Goal: Task Accomplishment & Management: Use online tool/utility

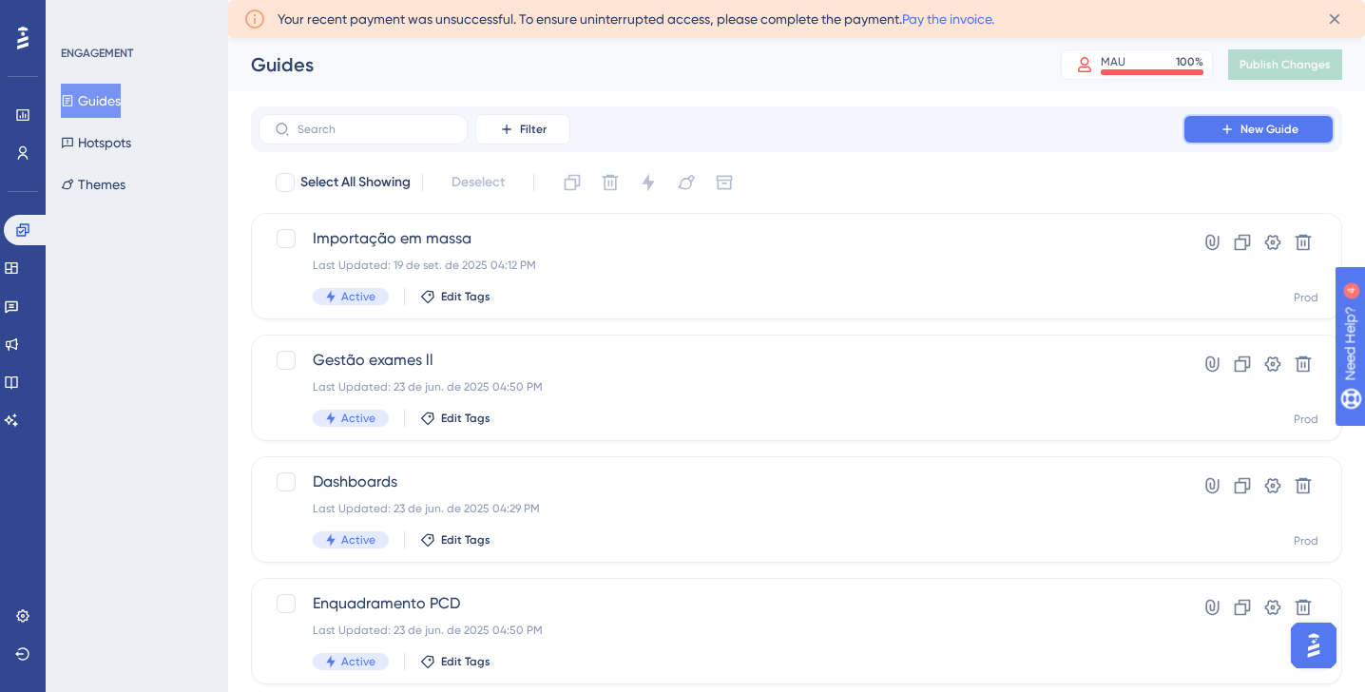
click at [1244, 126] on span "New Guide" at bounding box center [1269, 129] width 58 height 15
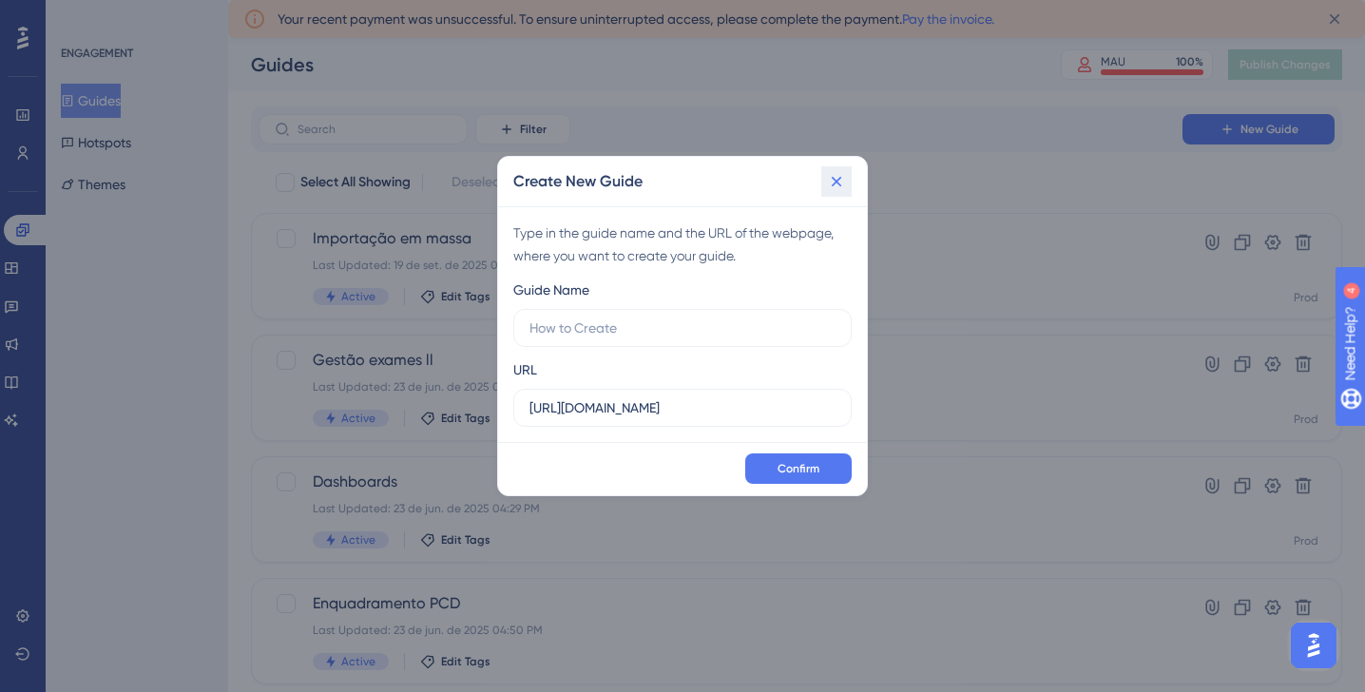
click at [830, 174] on icon at bounding box center [836, 181] width 19 height 19
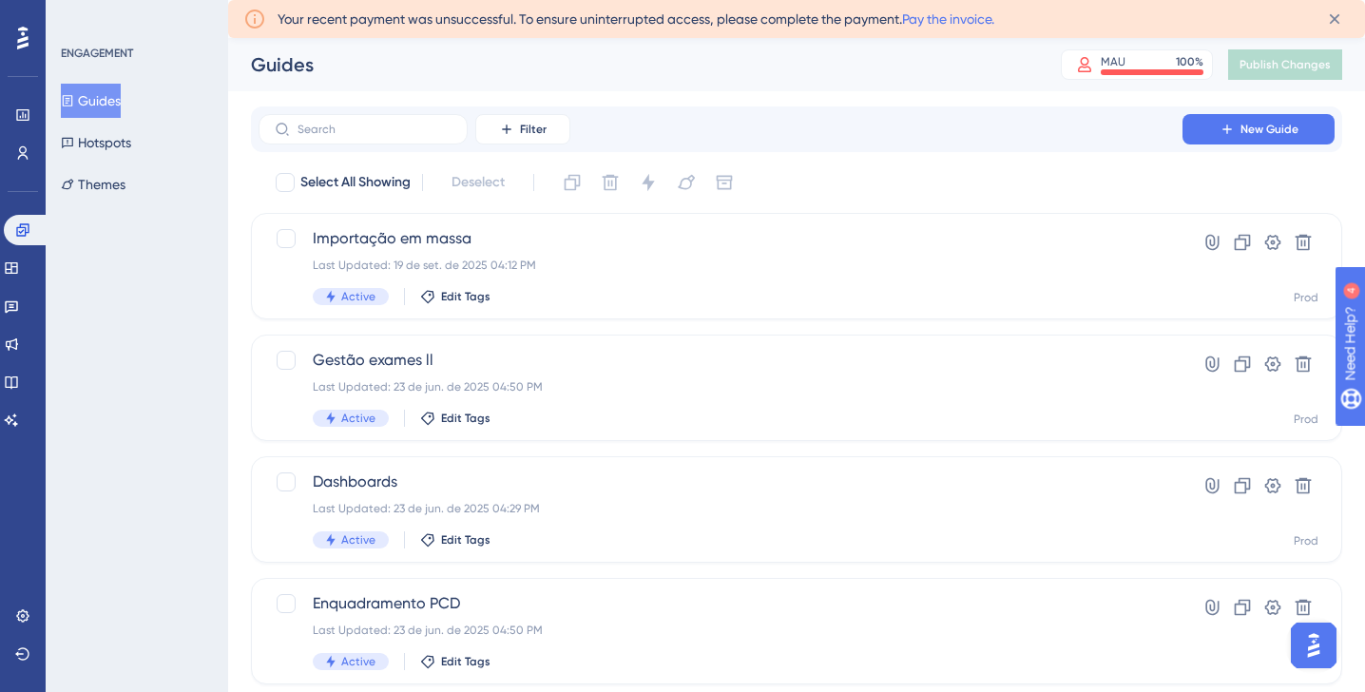
click at [194, 21] on div "ENGAGEMENT Guides Hotspots Themes" at bounding box center [137, 346] width 182 height 692
click at [92, 103] on button "Guides" at bounding box center [91, 101] width 60 height 34
click at [19, 268] on link at bounding box center [11, 268] width 15 height 30
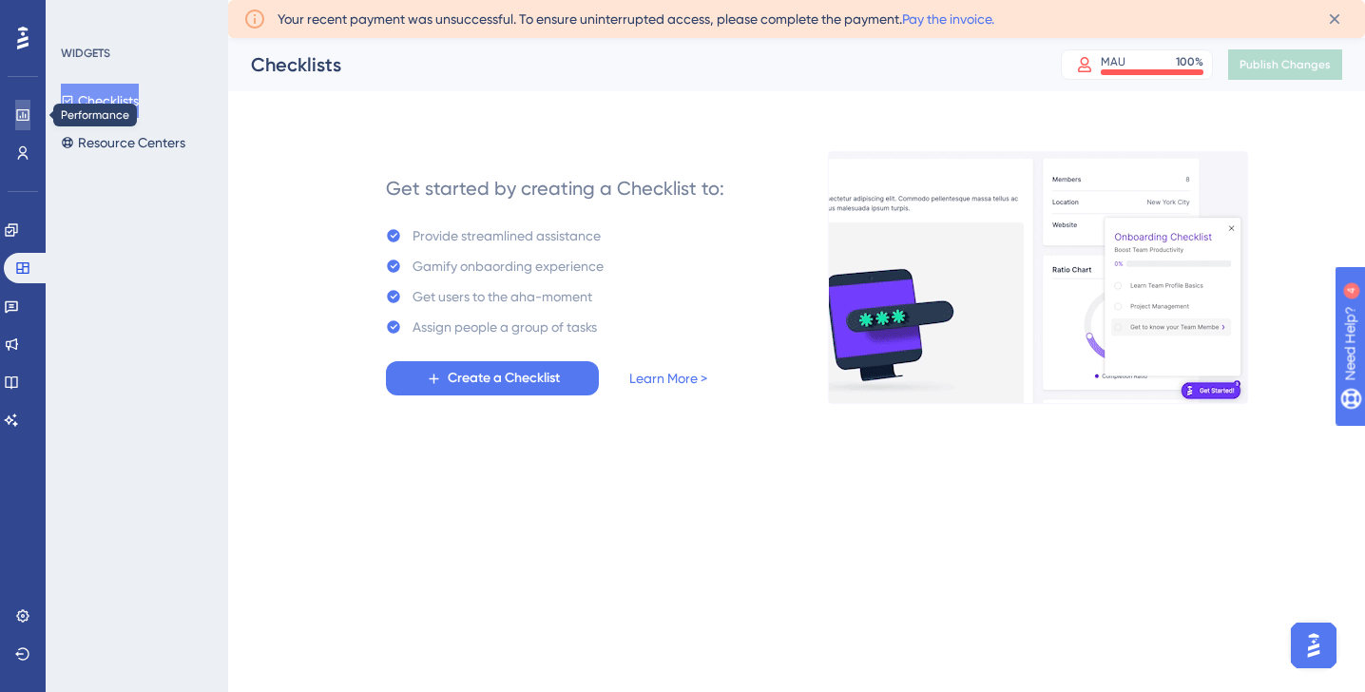
click at [29, 124] on link at bounding box center [22, 115] width 15 height 30
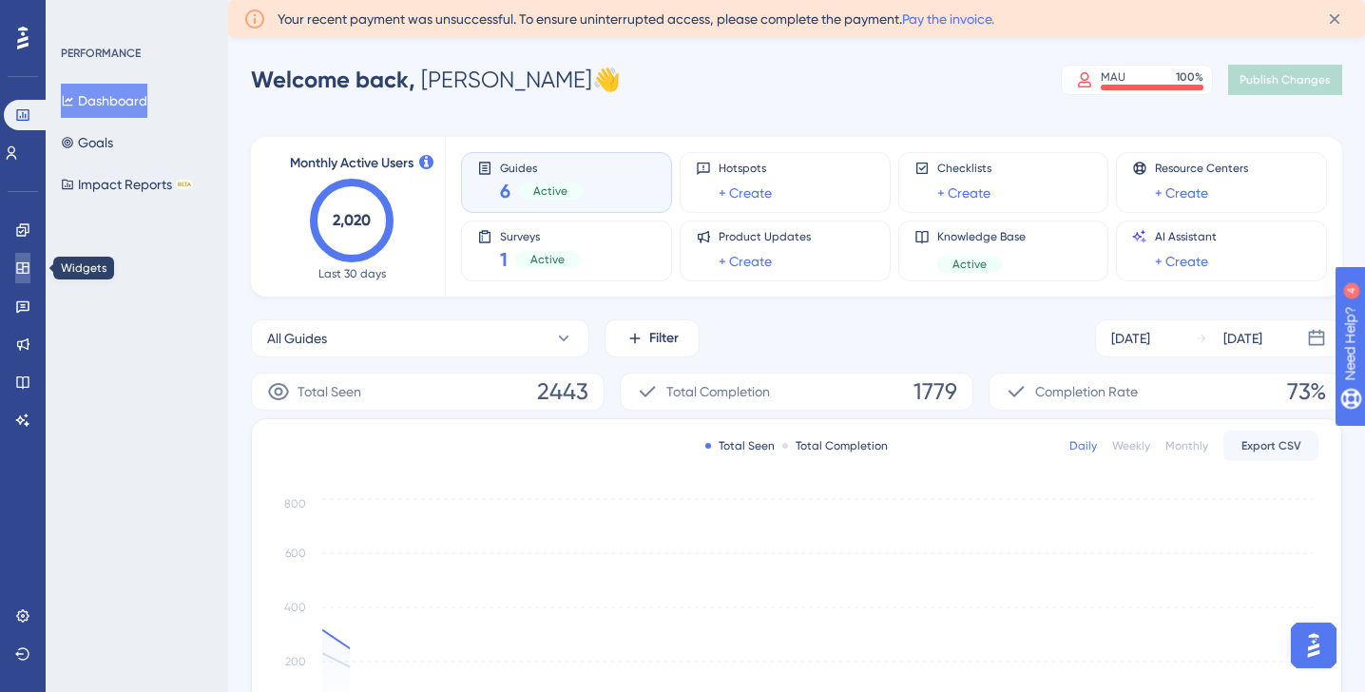
click at [15, 268] on link at bounding box center [22, 268] width 15 height 30
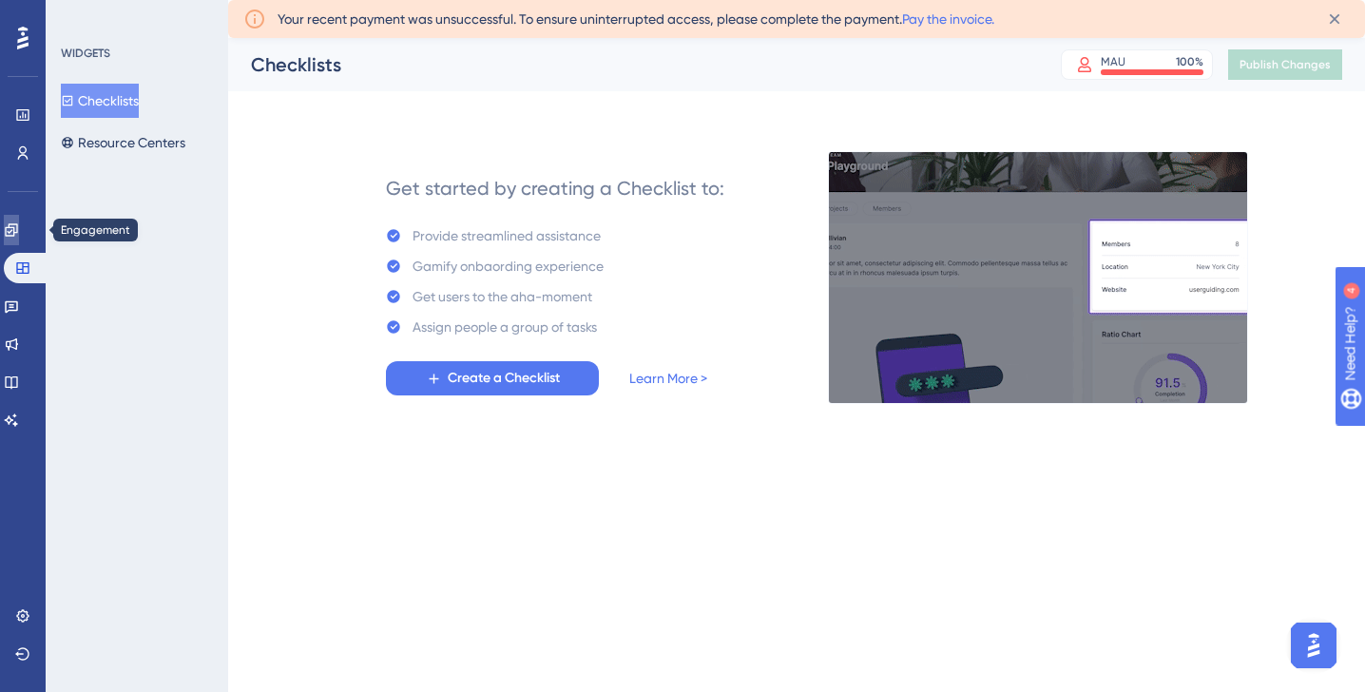
click at [10, 230] on link at bounding box center [11, 230] width 15 height 30
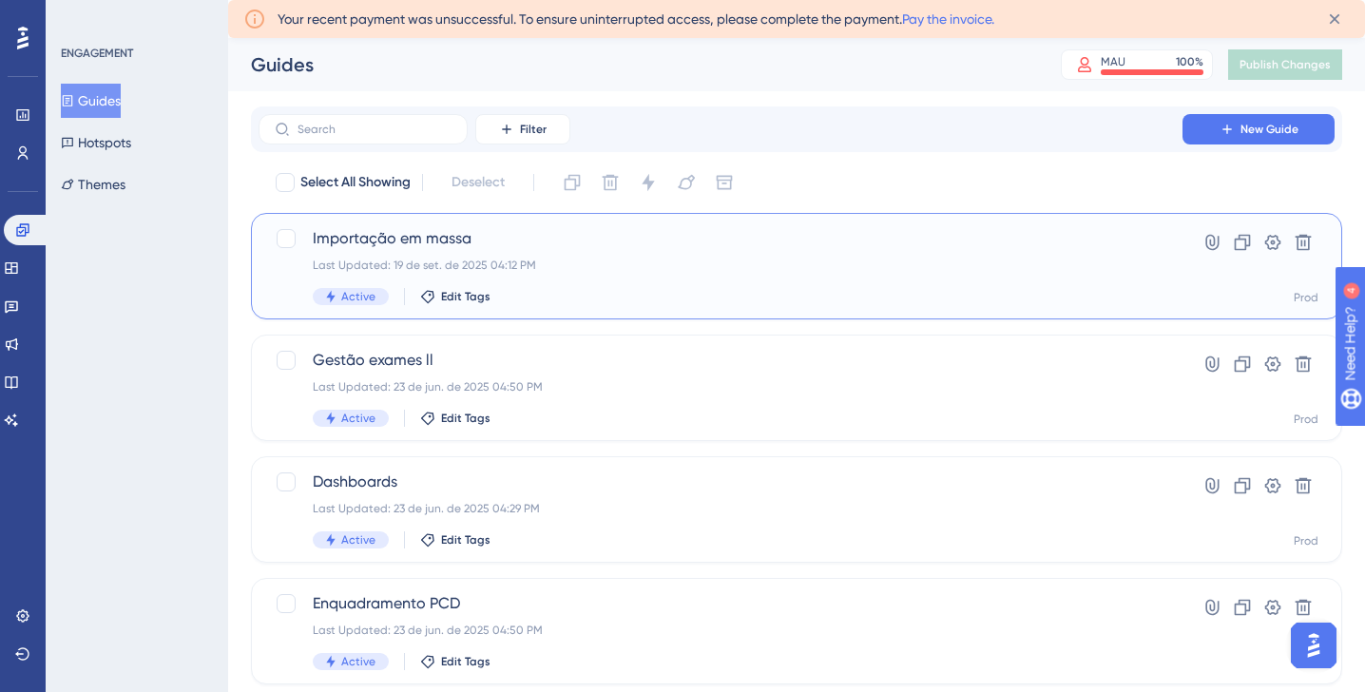
click at [564, 288] on div "Active Edit Tags" at bounding box center [721, 296] width 816 height 17
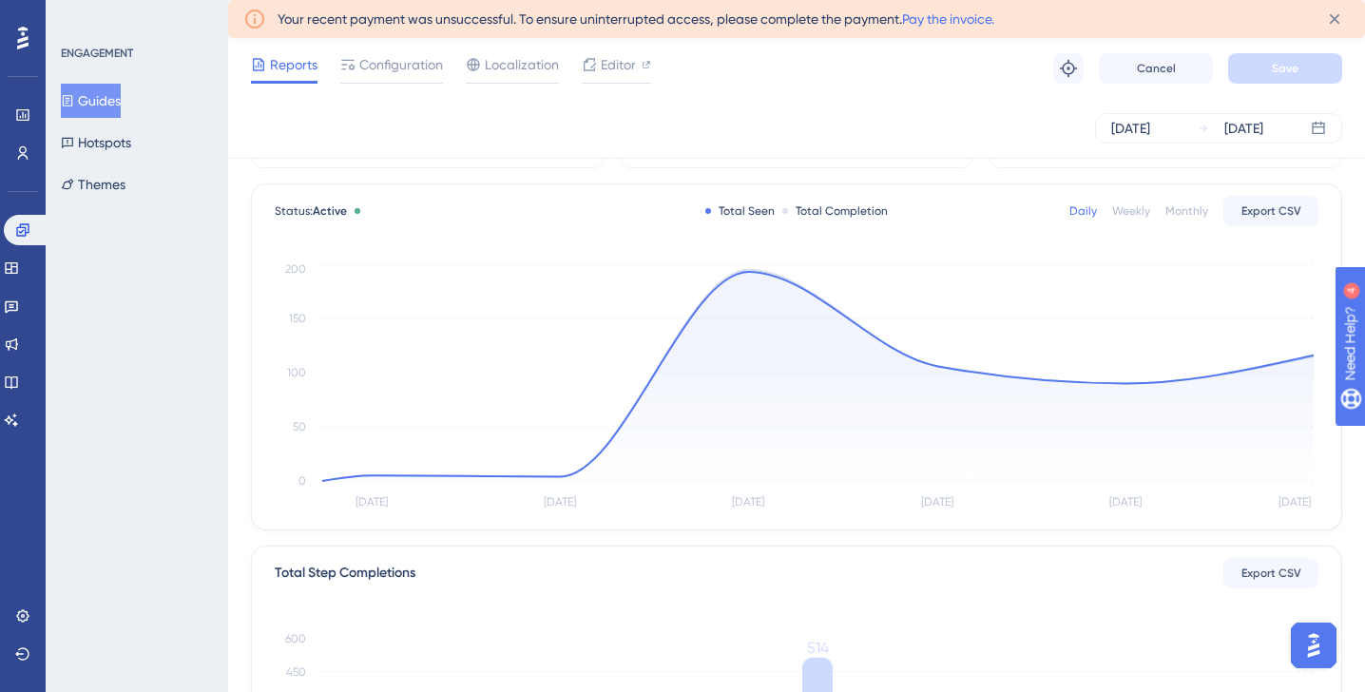
scroll to position [66, 0]
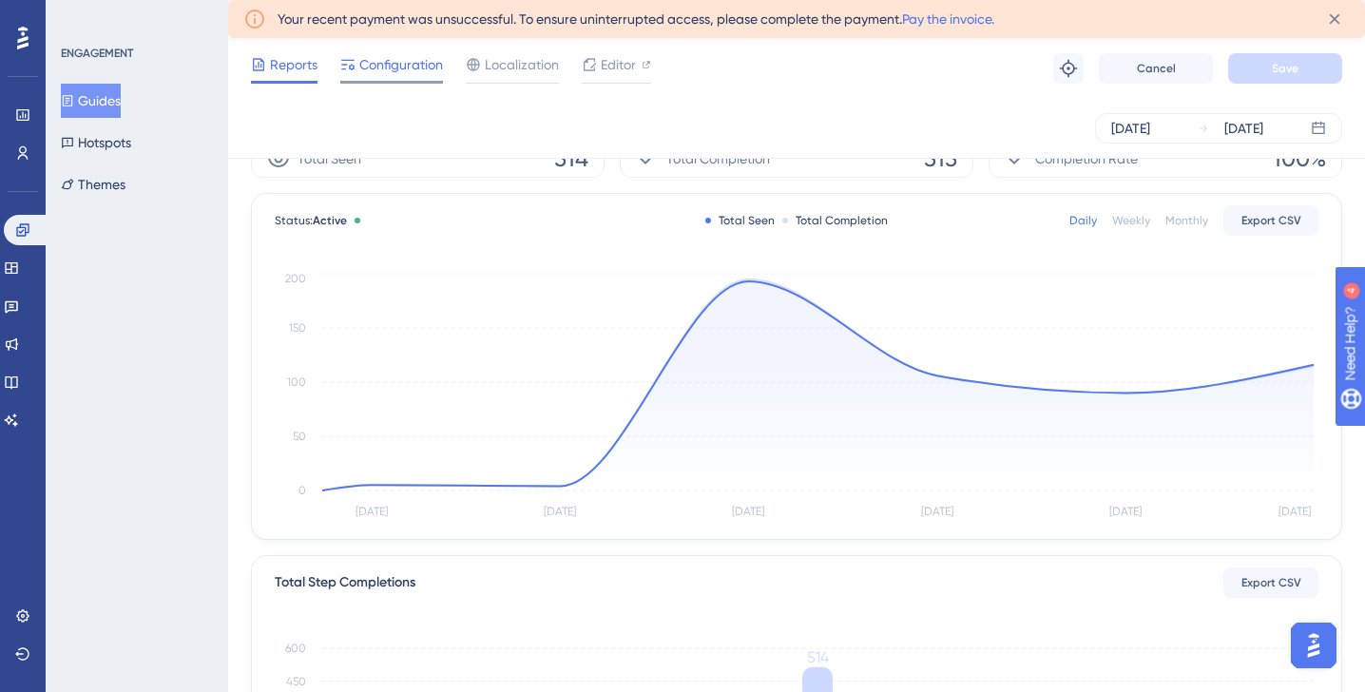
click at [422, 63] on span "Configuration" at bounding box center [401, 64] width 84 height 23
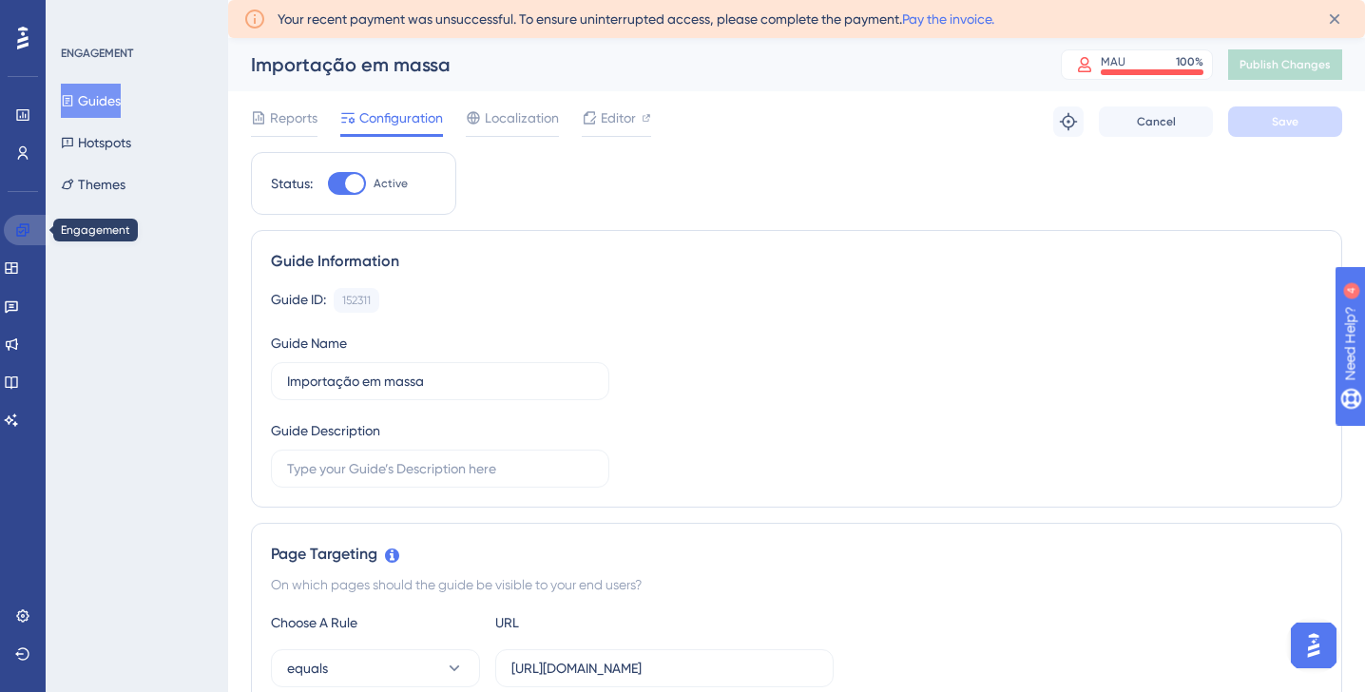
click at [29, 233] on icon at bounding box center [22, 229] width 15 height 15
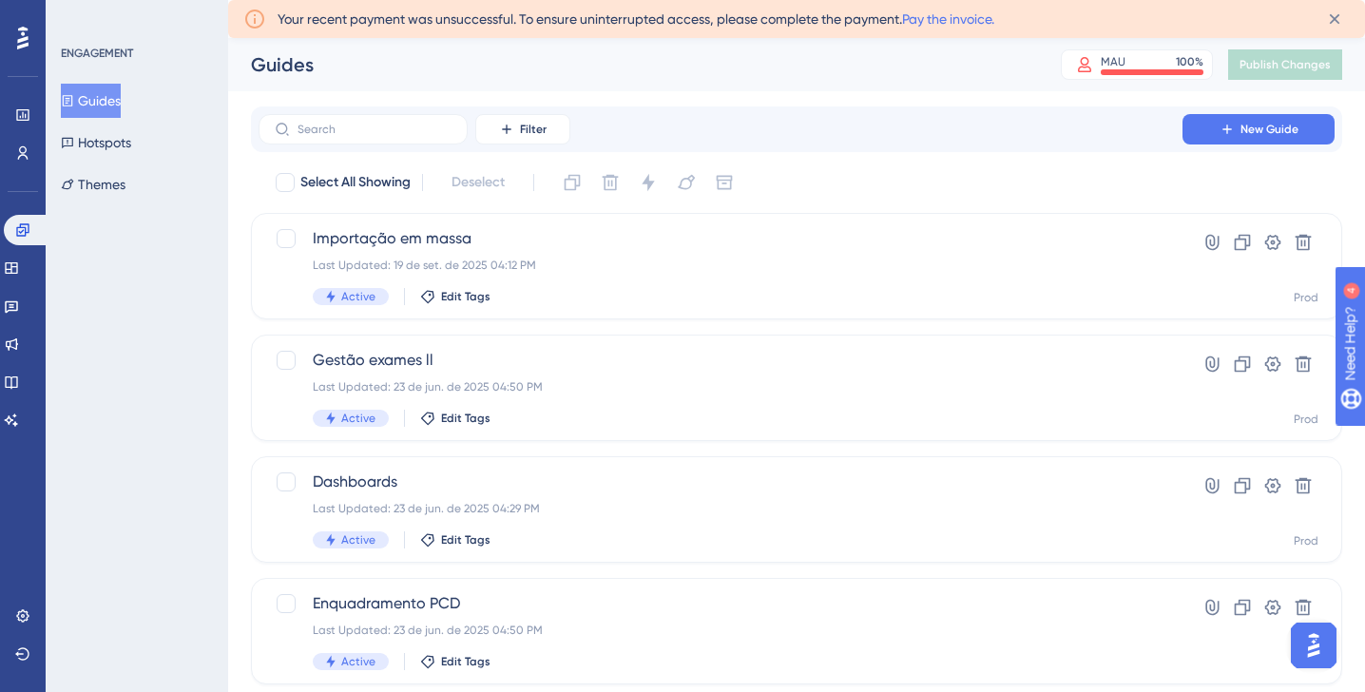
click at [1196, 112] on div "Filter New Guide" at bounding box center [796, 129] width 1091 height 46
click at [1199, 128] on button "New Guide" at bounding box center [1258, 129] width 152 height 30
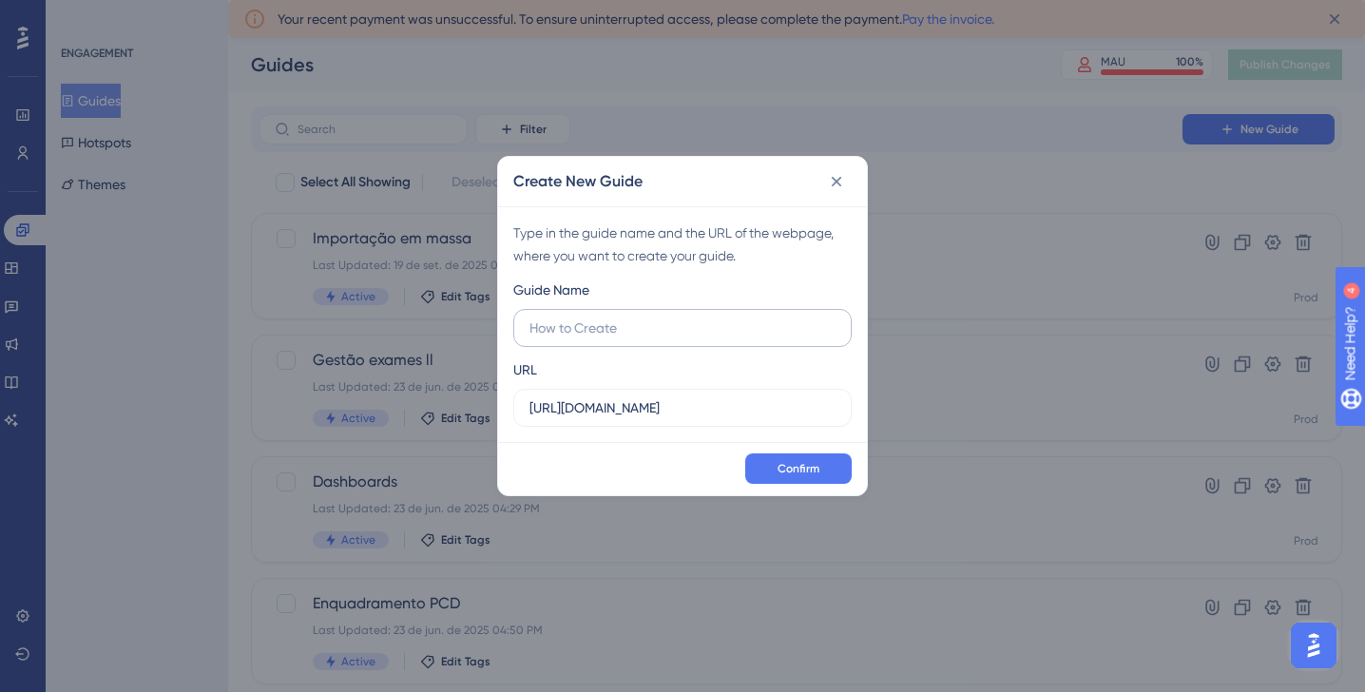
click at [598, 329] on input "text" at bounding box center [682, 327] width 306 height 21
type input "teste"
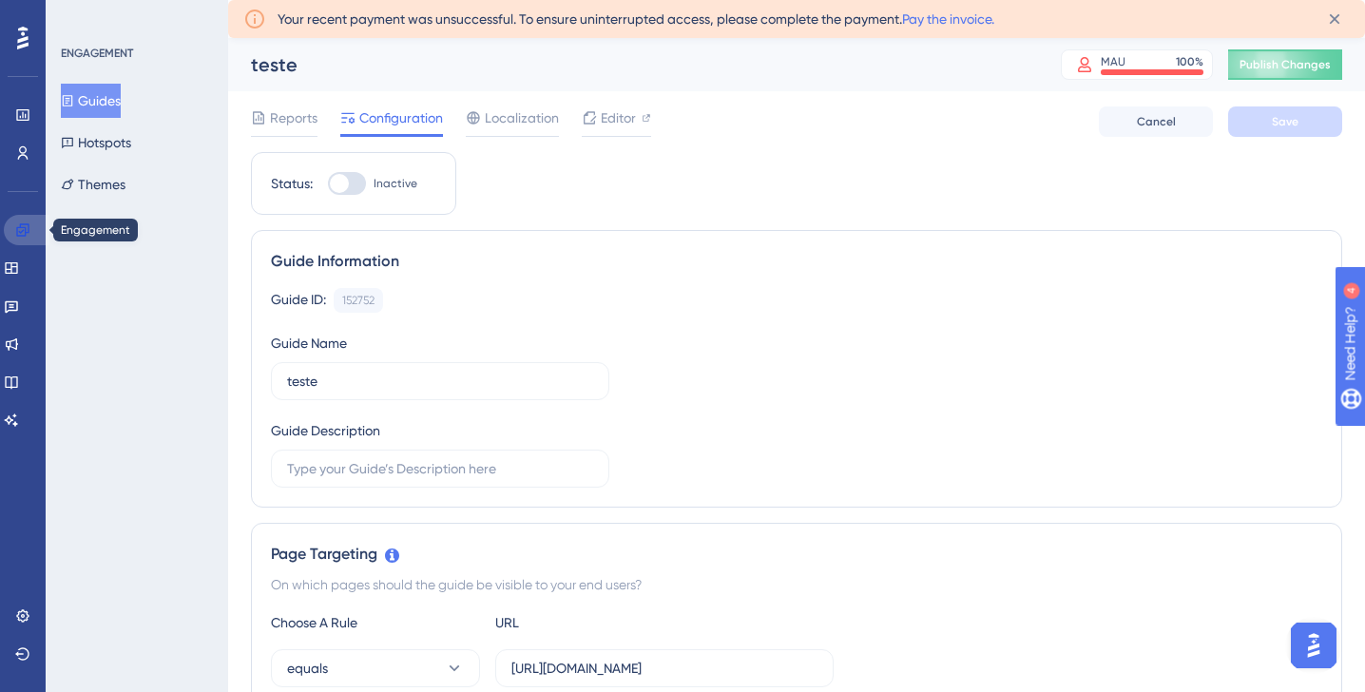
click at [23, 228] on icon at bounding box center [22, 229] width 15 height 15
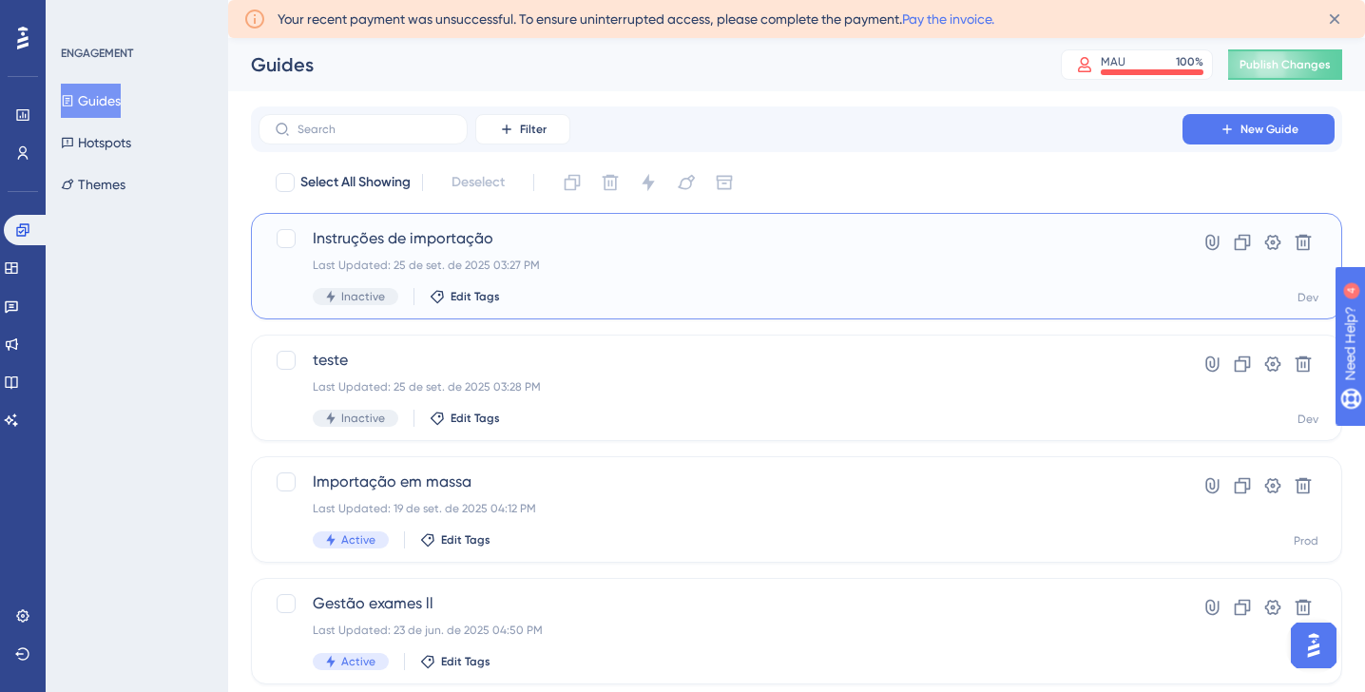
click at [322, 265] on div "Last Updated: 25 de set. de 2025 03:27 PM" at bounding box center [721, 265] width 816 height 15
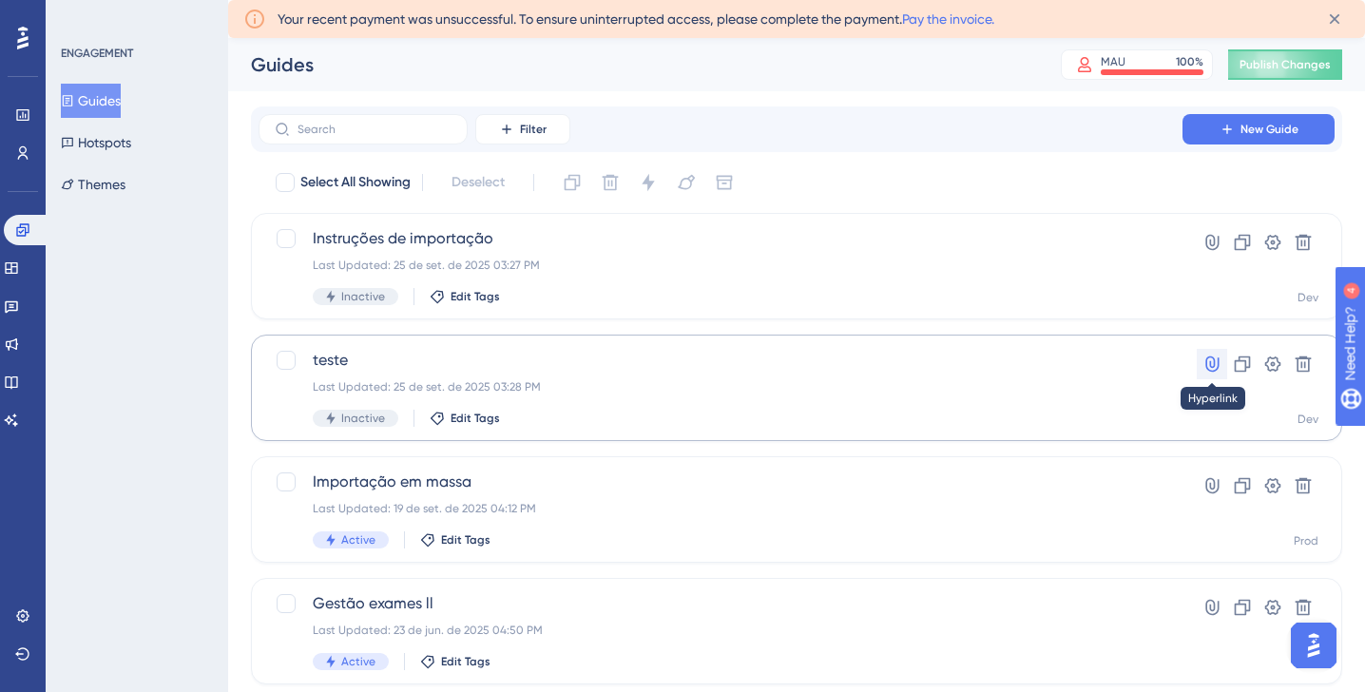
click at [1212, 366] on icon at bounding box center [1211, 364] width 13 height 16
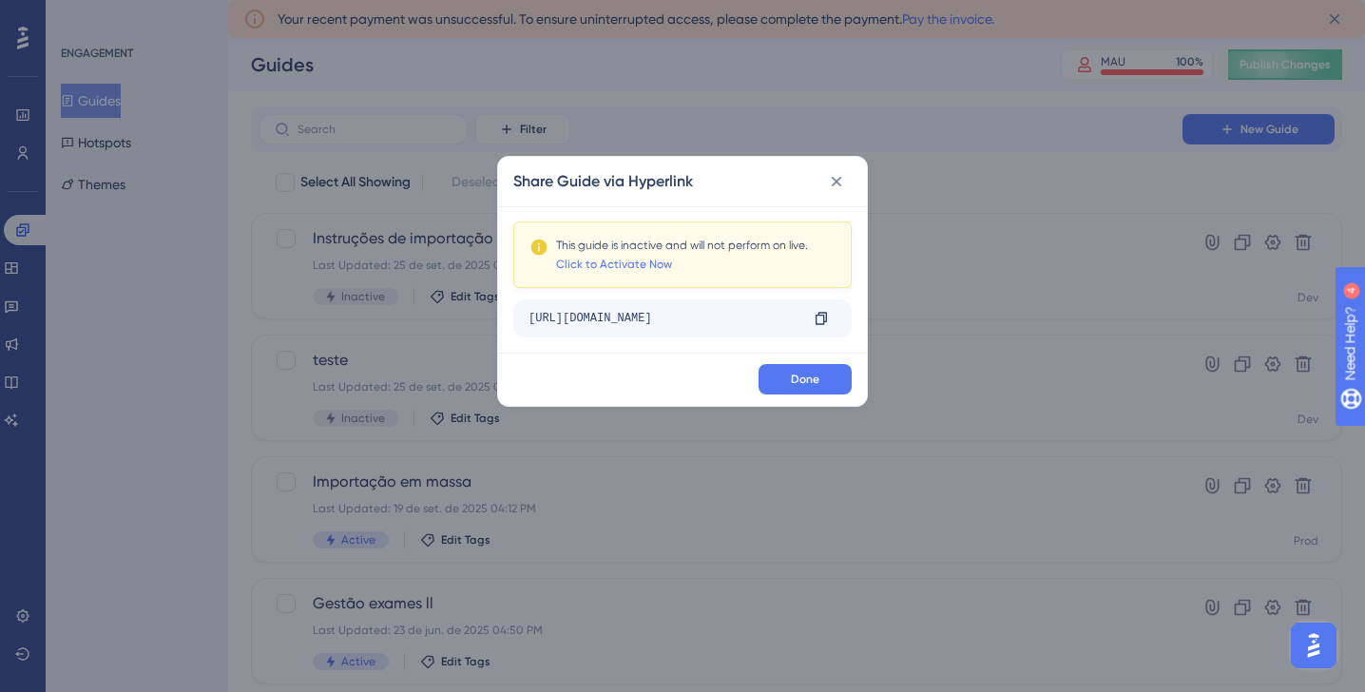
click at [814, 479] on div "Share Guide via Hyperlink This guide is inactive and will not perform on live. …" at bounding box center [682, 346] width 1365 height 692
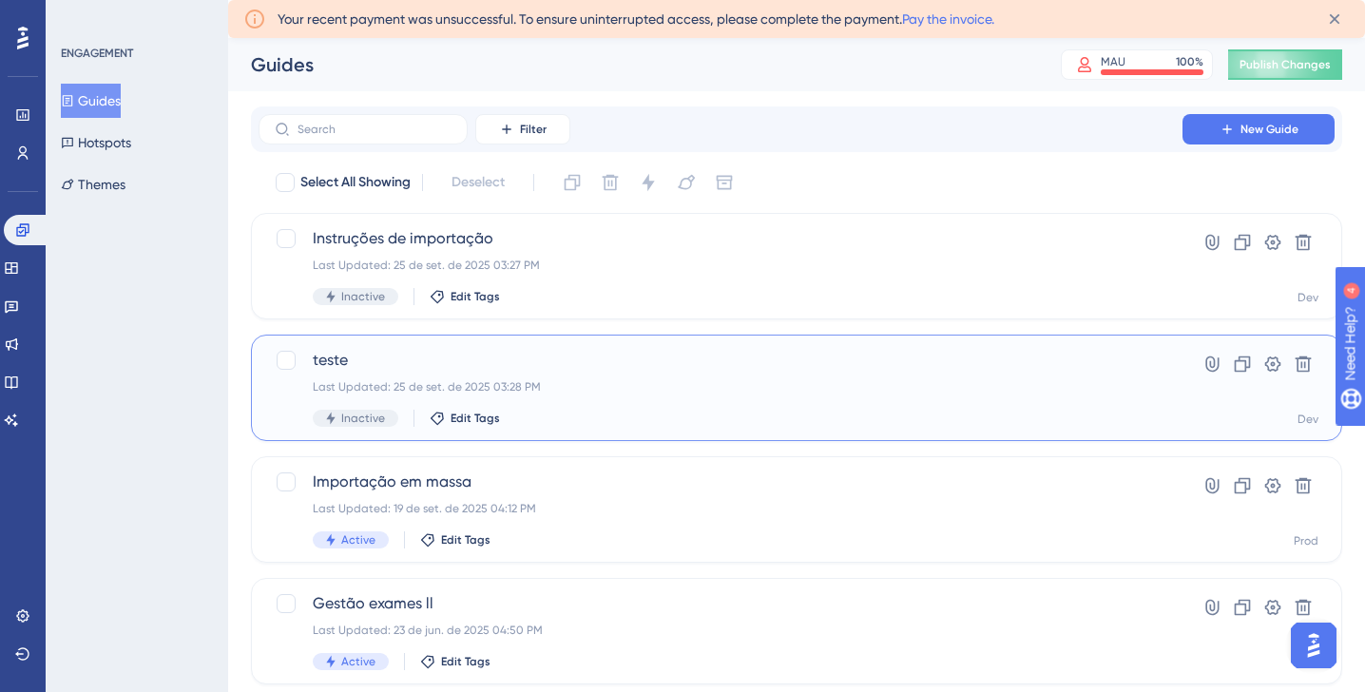
click at [528, 408] on div "teste Last Updated: 25 de set. de 2025 03:28 PM Inactive Edit Tags" at bounding box center [721, 388] width 816 height 78
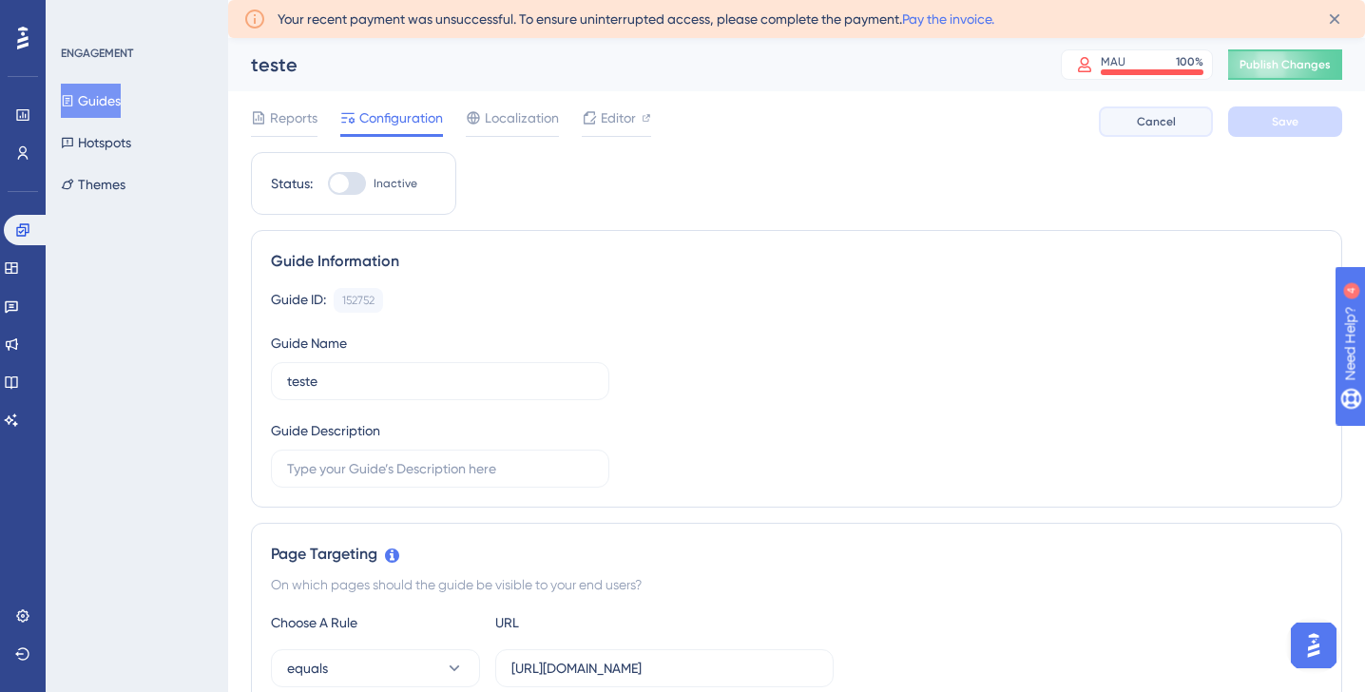
click at [1162, 118] on span "Cancel" at bounding box center [1156, 121] width 39 height 15
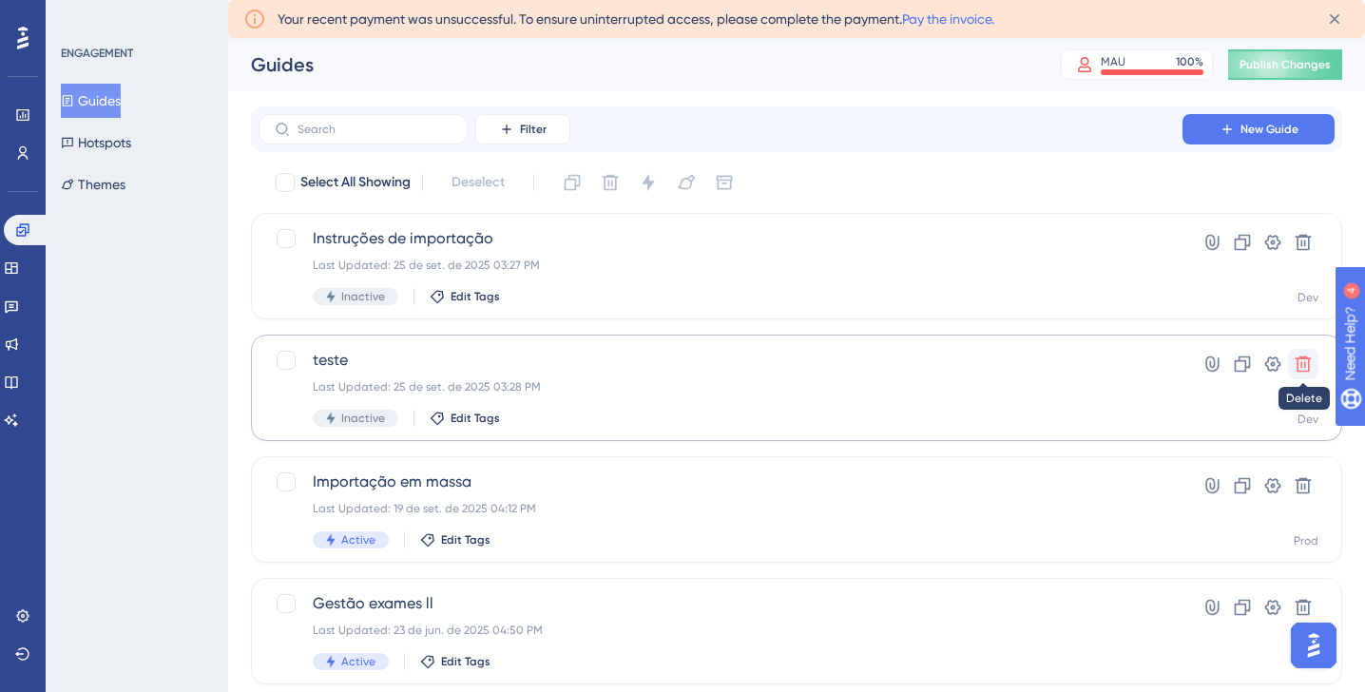
click at [1303, 366] on icon at bounding box center [1304, 364] width 16 height 16
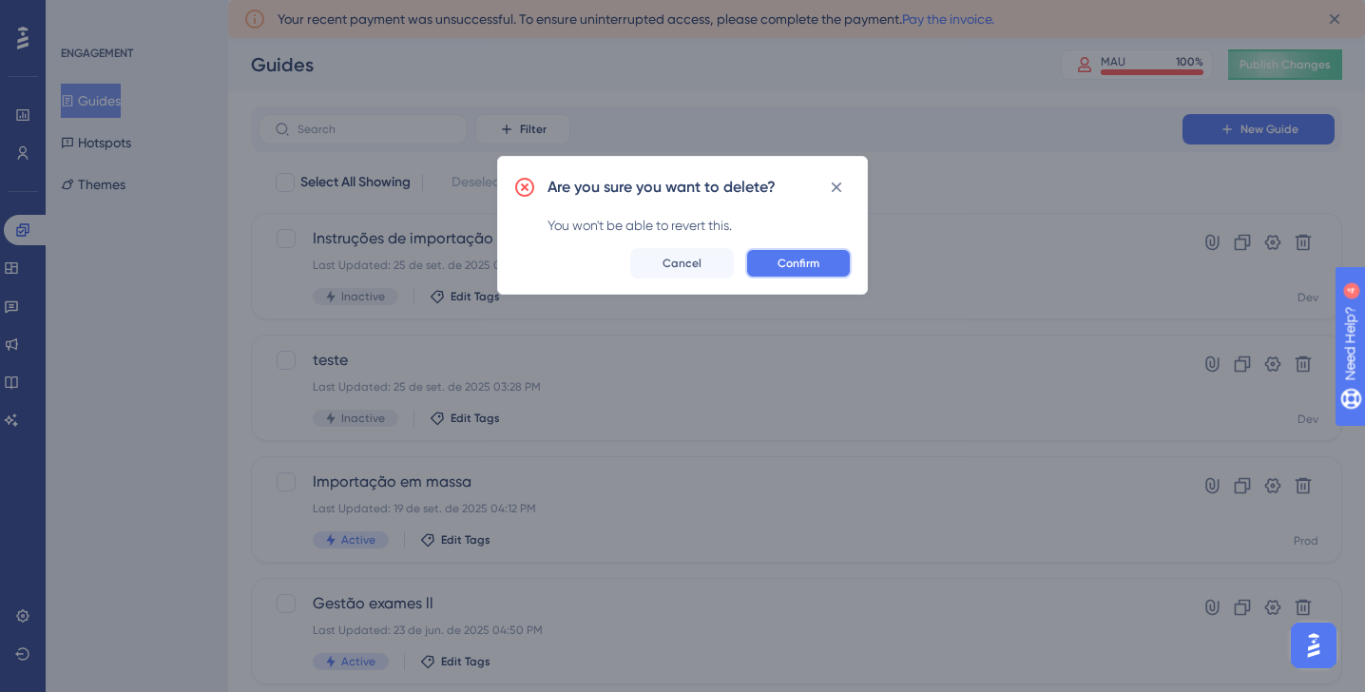
click at [836, 267] on button "Confirm" at bounding box center [798, 263] width 106 height 30
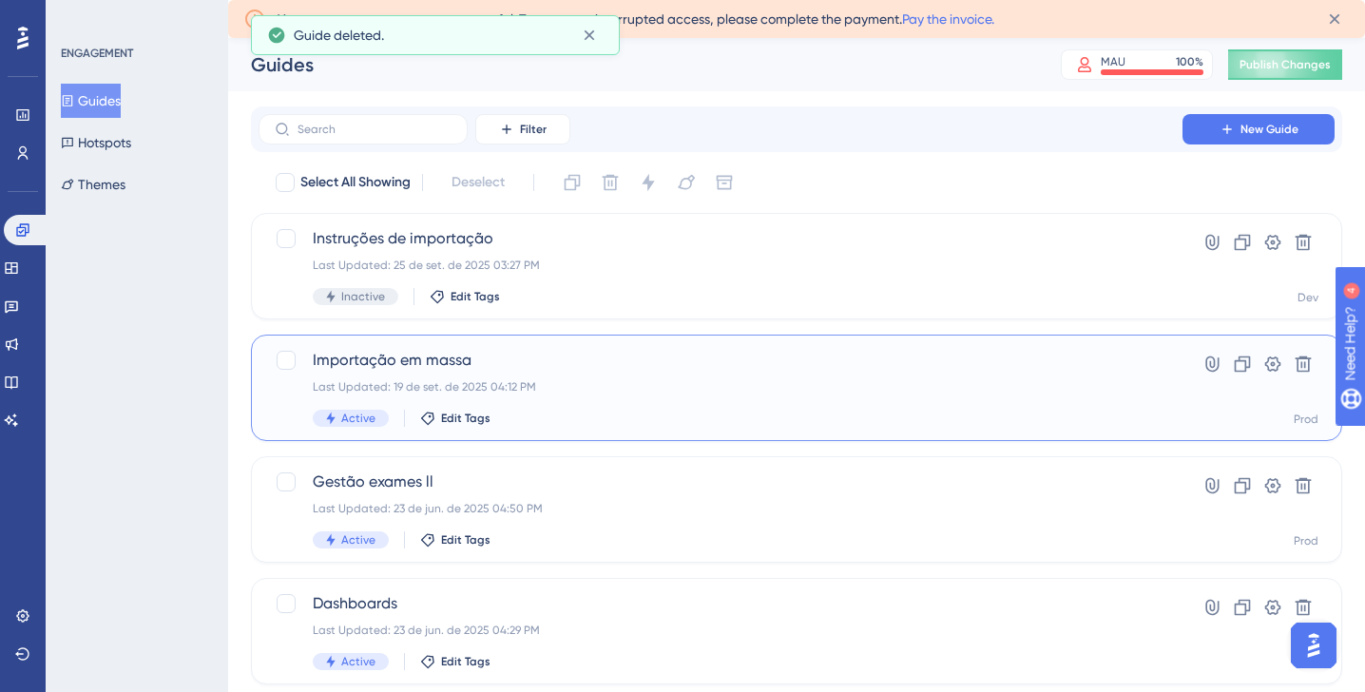
click at [592, 403] on div "Importação em massa Last Updated: 19 de set. de 2025 04:12 PM Active Edit Tags" at bounding box center [721, 388] width 816 height 78
